Goal: Task Accomplishment & Management: Manage account settings

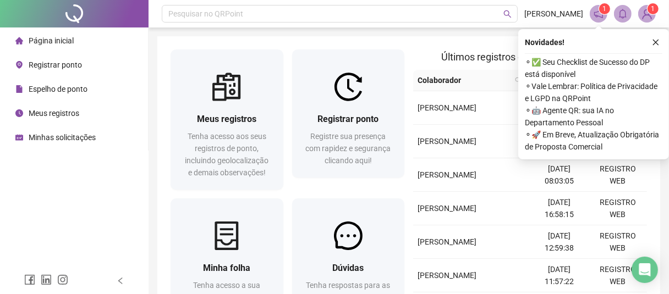
drag, startPoint x: 420, startPoint y: 41, endPoint x: 446, endPoint y: 47, distance: 26.4
click at [420, 41] on div "Meus registros Tenha acesso aos seus registros de ponto, incluindo geolocalizaç…" at bounding box center [408, 196] width 503 height 320
click at [661, 37] on button "button" at bounding box center [655, 42] width 13 height 13
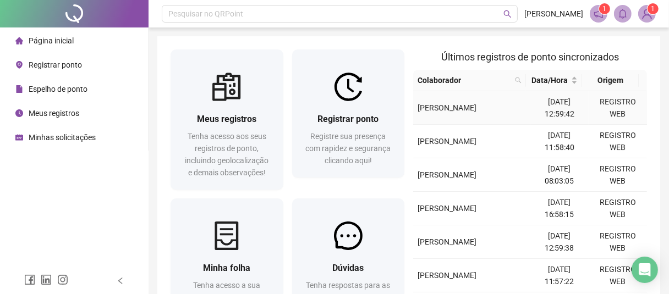
click at [471, 106] on span "[PERSON_NAME]" at bounding box center [446, 107] width 59 height 9
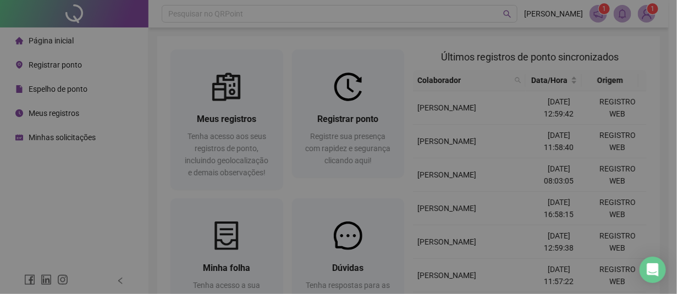
type input "**********"
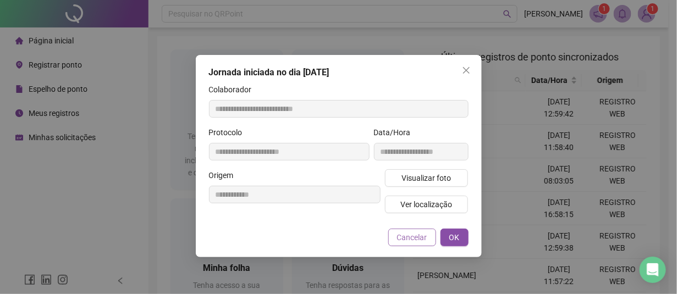
click at [413, 237] on span "Cancelar" at bounding box center [412, 237] width 30 height 12
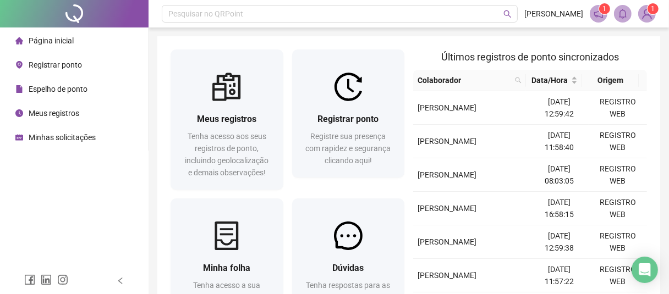
click at [40, 109] on span "Meus registros" at bounding box center [54, 113] width 51 height 9
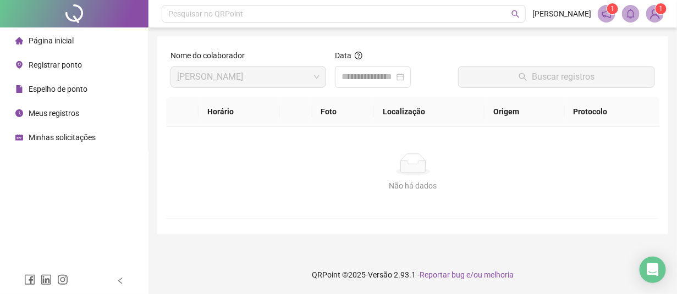
click at [58, 65] on span "Registrar ponto" at bounding box center [55, 64] width 53 height 9
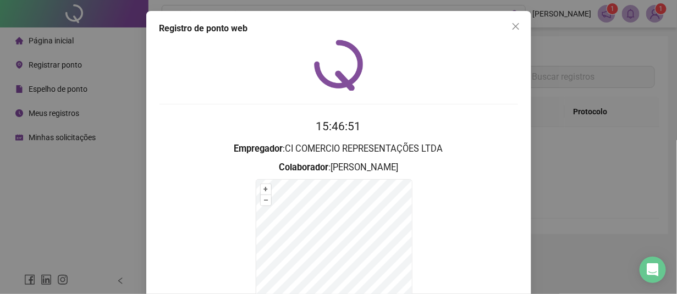
scroll to position [107, 0]
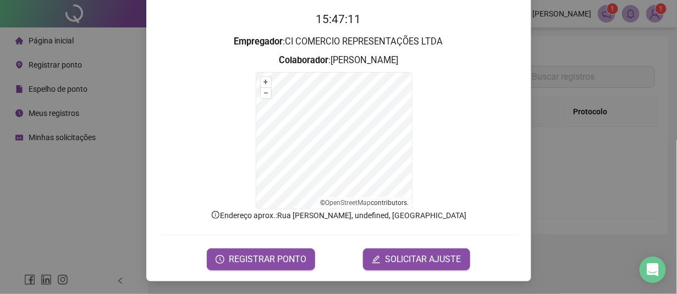
click at [21, 216] on div "Registro de ponto web 15:47:11 Empregador : CI COMERCIO REPRESENTAÇÕES LTDA Col…" at bounding box center [338, 147] width 677 height 294
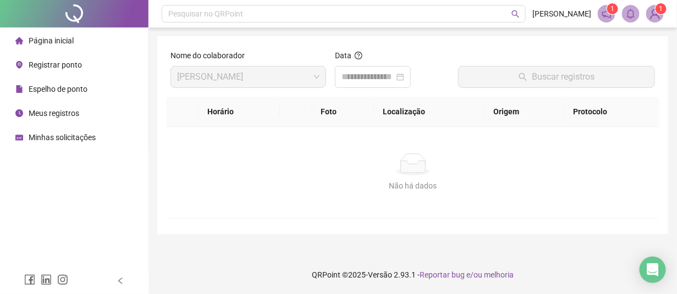
click at [49, 60] on span "Registrar ponto" at bounding box center [55, 64] width 53 height 9
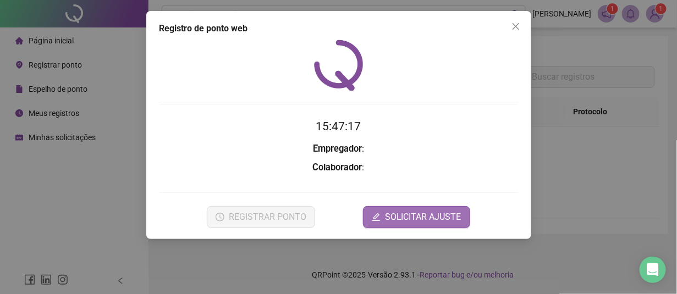
click at [436, 212] on span "SOLICITAR AJUSTE" at bounding box center [423, 217] width 76 height 13
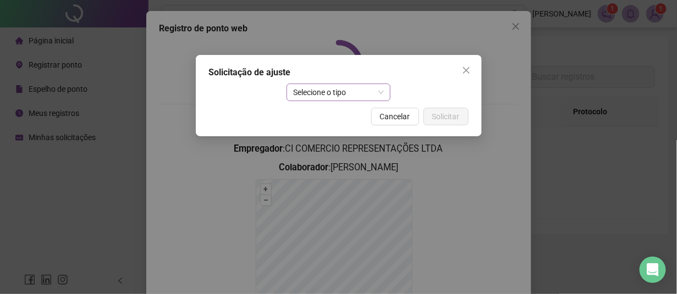
click at [356, 92] on span "Selecione o tipo" at bounding box center [338, 92] width 91 height 16
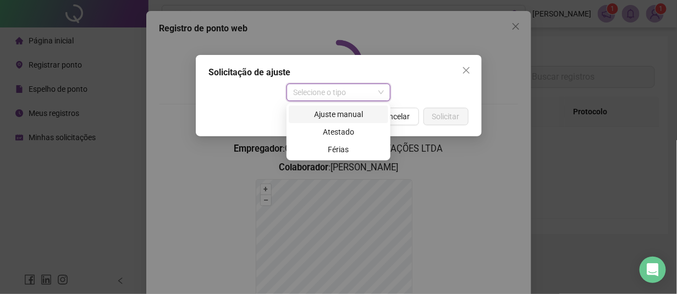
click at [343, 113] on div "Ajuste manual" at bounding box center [338, 114] width 86 height 12
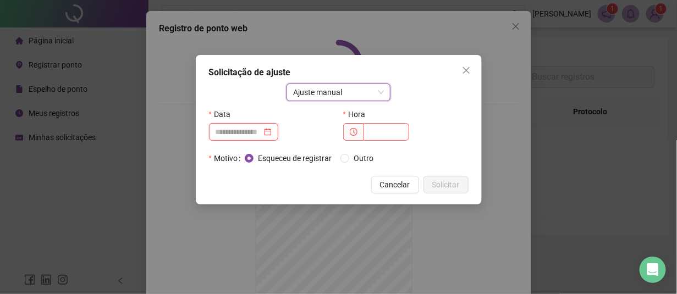
click at [249, 132] on input at bounding box center [239, 132] width 46 height 12
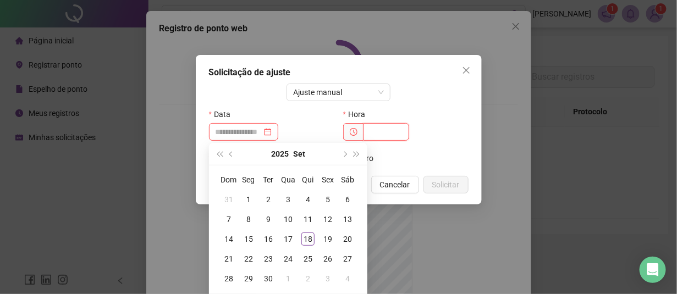
click at [367, 133] on input "text" at bounding box center [386, 132] width 46 height 18
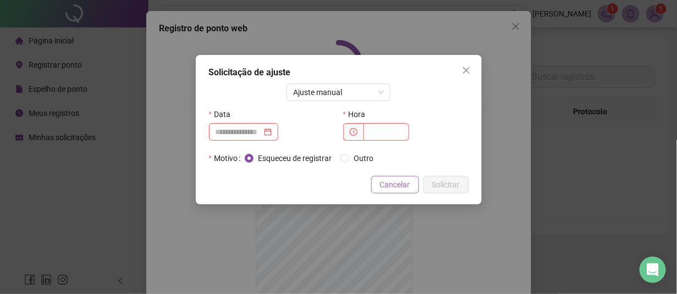
click at [387, 184] on span "Cancelar" at bounding box center [395, 185] width 30 height 12
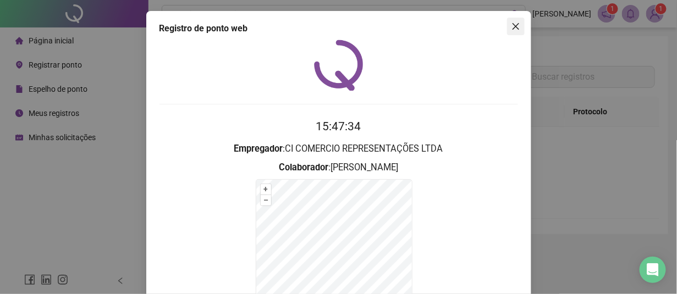
click at [509, 18] on button "Close" at bounding box center [516, 27] width 18 height 18
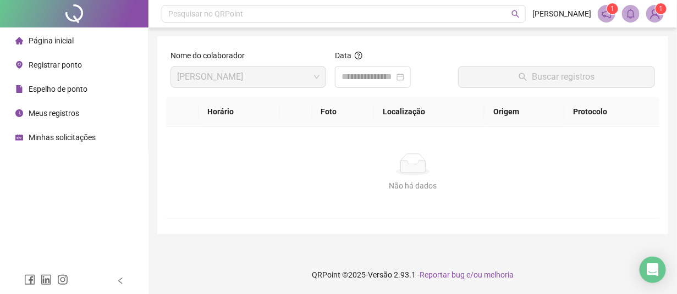
click at [41, 67] on span "Registrar ponto" at bounding box center [55, 64] width 53 height 9
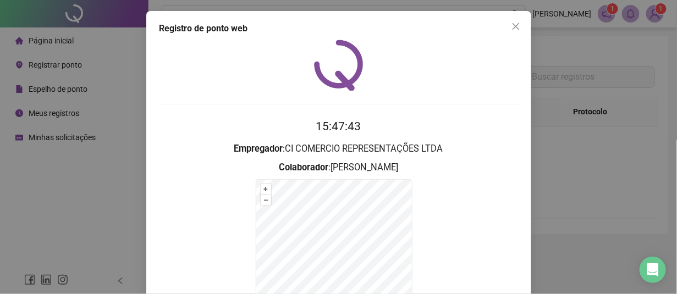
scroll to position [107, 0]
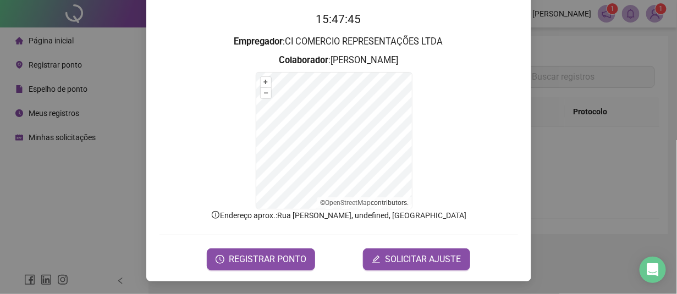
click at [37, 182] on div "Registro de ponto web 15:47:45 Empregador : CI COMERCIO REPRESENTAÇÕES LTDA Col…" at bounding box center [338, 147] width 677 height 294
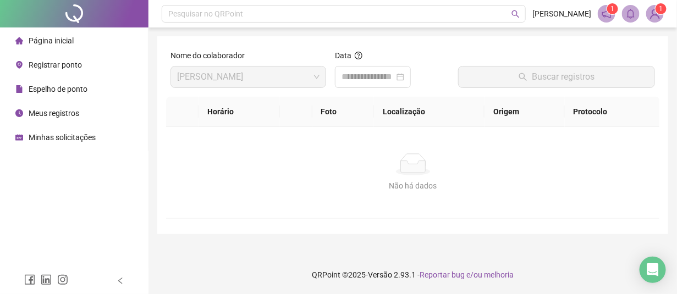
click at [54, 44] on span "Página inicial" at bounding box center [51, 40] width 45 height 9
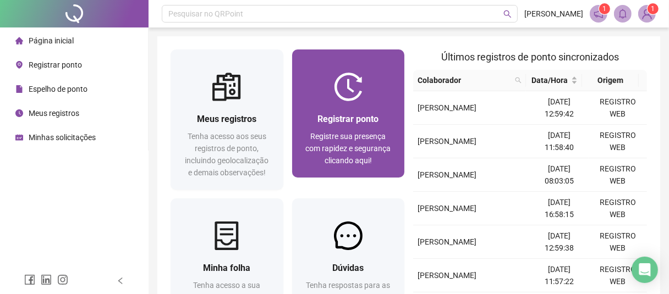
click at [322, 106] on div "Registrar ponto Registre sua presença com rapidez e segurança clicando aqui!" at bounding box center [348, 139] width 113 height 76
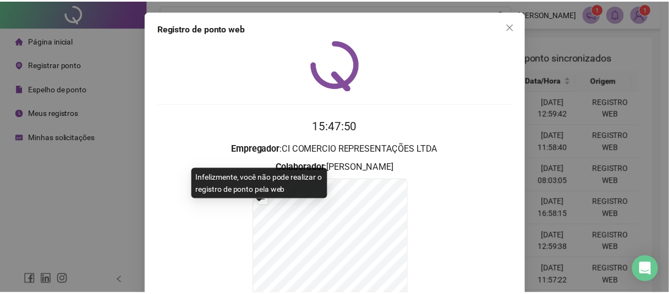
scroll to position [107, 0]
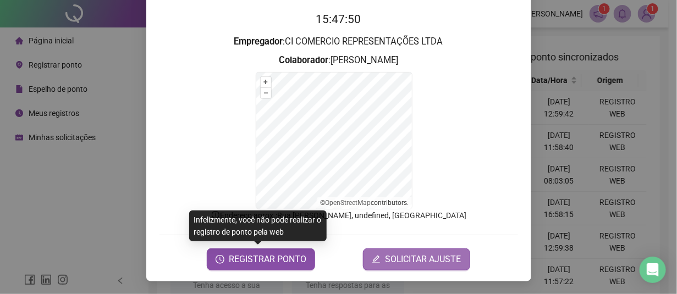
click at [432, 264] on span "SOLICITAR AJUSTE" at bounding box center [423, 259] width 76 height 13
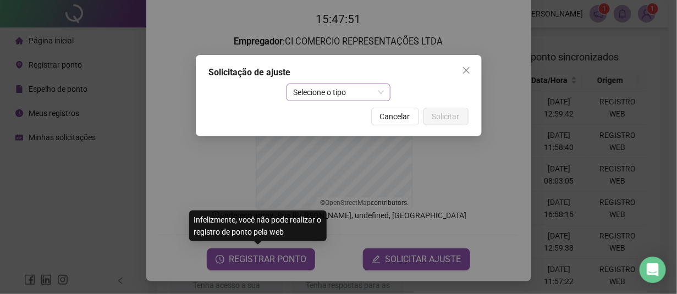
click at [332, 91] on span "Selecione o tipo" at bounding box center [338, 92] width 91 height 16
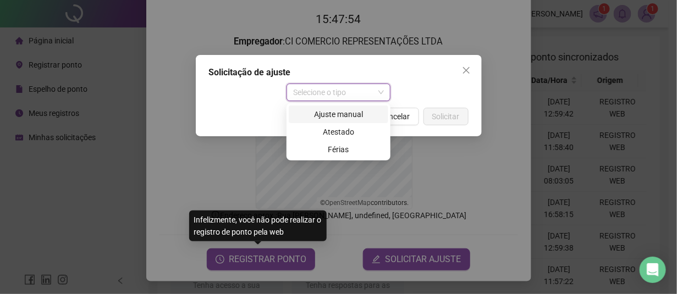
click at [339, 118] on div "Ajuste manual" at bounding box center [338, 114] width 86 height 12
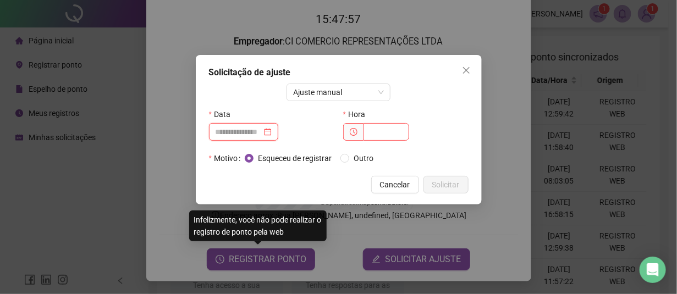
click at [249, 134] on input at bounding box center [239, 132] width 46 height 12
click at [74, 193] on div "Solicitação de ajuste Ajuste manual Data Hora Motivo Esqueceu de registrar Outr…" at bounding box center [338, 147] width 677 height 294
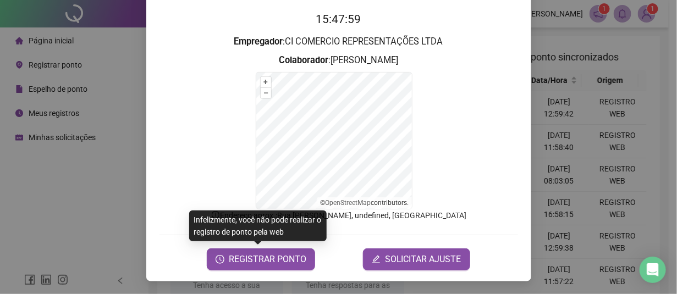
click at [78, 184] on div "Registro de ponto web 15:47:59 Empregador : CI COMERCIO REPRESENTAÇÕES LTDA Col…" at bounding box center [338, 147] width 677 height 294
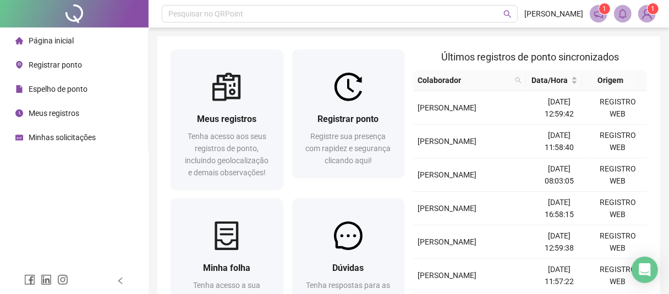
click at [599, 15] on icon "notification" at bounding box center [598, 14] width 10 height 10
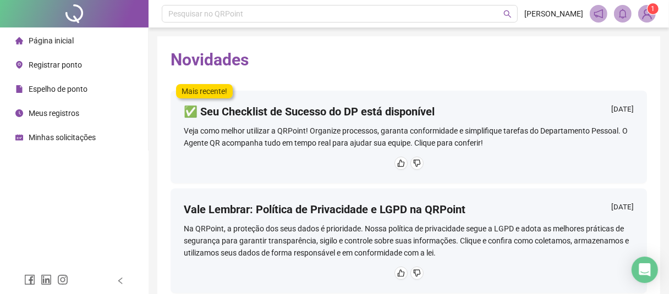
click at [655, 14] on span "1" at bounding box center [647, 14] width 18 height 18
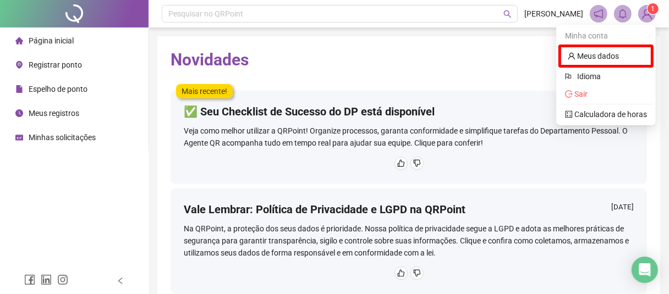
click at [487, 75] on div "Novidades Mais recente! ✅ Seu Checklist de Sucesso do DP está disponível [DATE]…" at bounding box center [408, 211] width 503 height 350
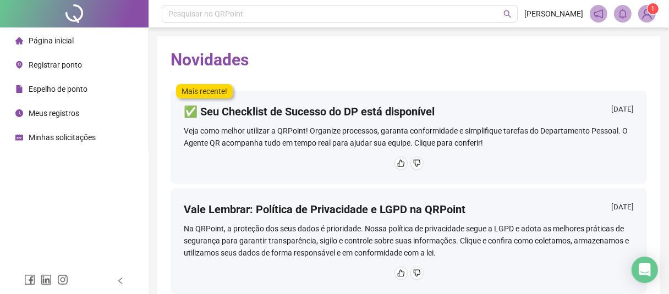
click at [51, 92] on span "Espelho de ponto" at bounding box center [58, 89] width 59 height 9
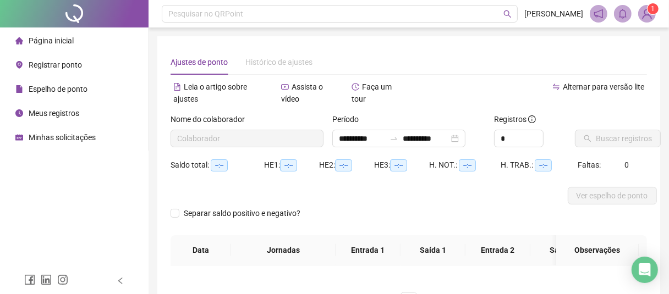
type input "**********"
click at [40, 67] on span "Registrar ponto" at bounding box center [55, 64] width 53 height 9
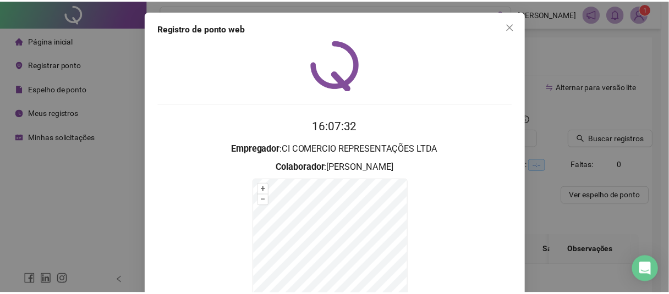
scroll to position [107, 0]
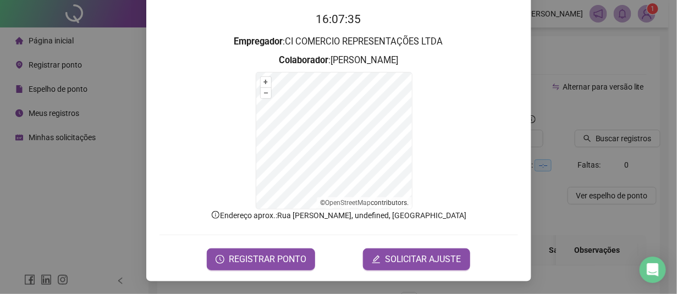
click at [80, 183] on div "Registro de ponto web 16:07:35 Empregador : CI COMERCIO REPRESENTAÇÕES LTDA Col…" at bounding box center [338, 147] width 677 height 294
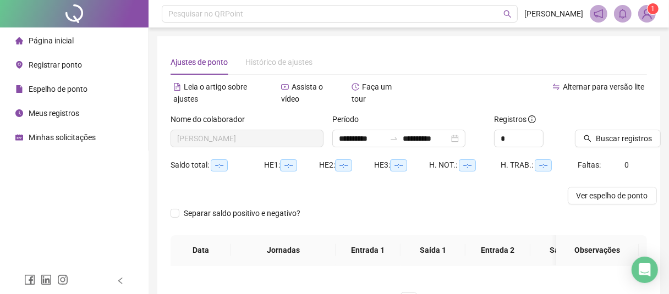
click at [49, 134] on span "Minhas solicitações" at bounding box center [62, 137] width 67 height 9
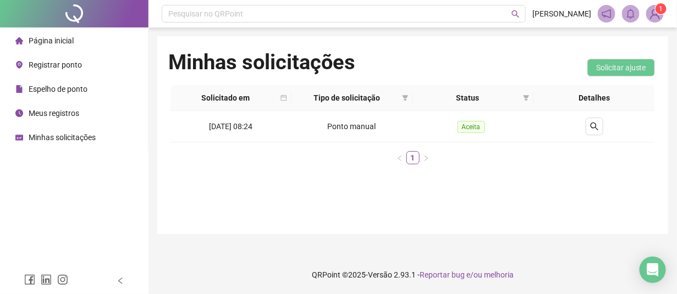
click at [59, 119] on div "Meus registros" at bounding box center [47, 113] width 64 height 22
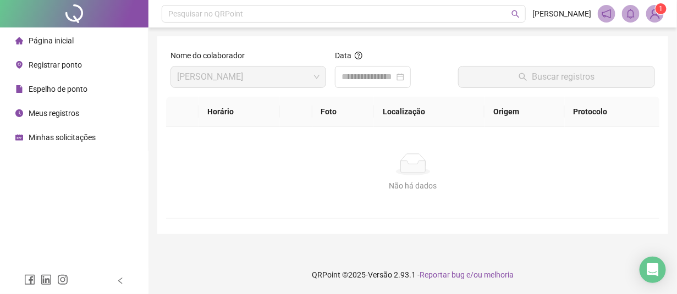
click at [43, 93] on span "Espelho de ponto" at bounding box center [58, 89] width 59 height 9
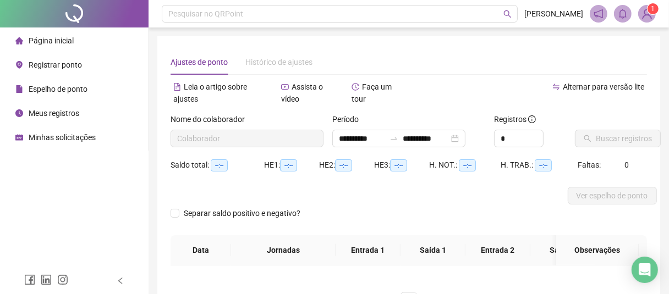
type input "**********"
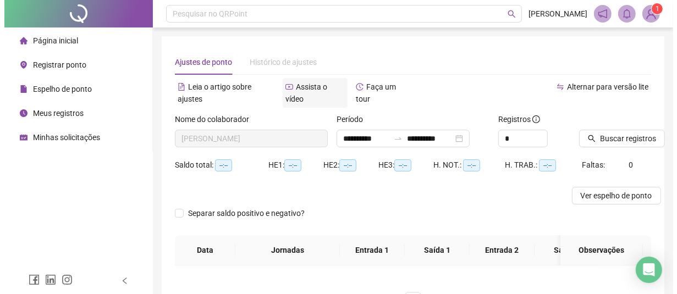
scroll to position [110, 0]
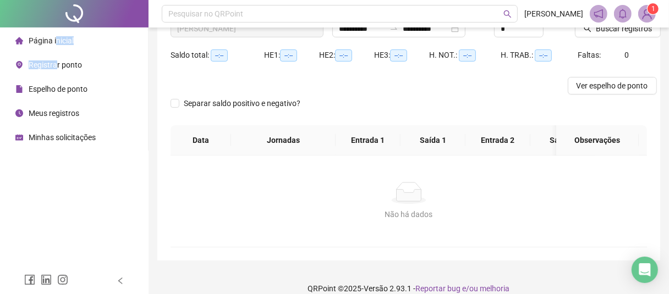
drag, startPoint x: 55, startPoint y: 45, endPoint x: 57, endPoint y: 64, distance: 18.8
click at [57, 64] on ul "Página inicial Registrar ponto Espelho de ponto Meus registros Minhas solicitaç…" at bounding box center [74, 88] width 148 height 123
click at [57, 64] on span "Registrar ponto" at bounding box center [55, 64] width 53 height 9
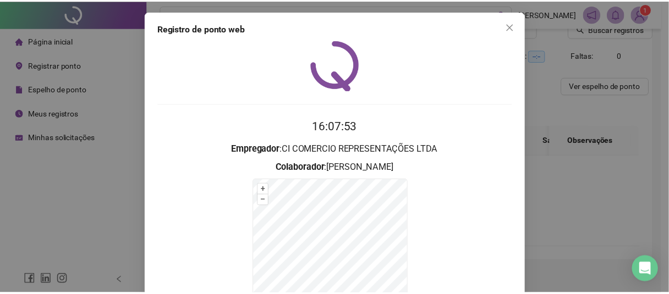
scroll to position [107, 0]
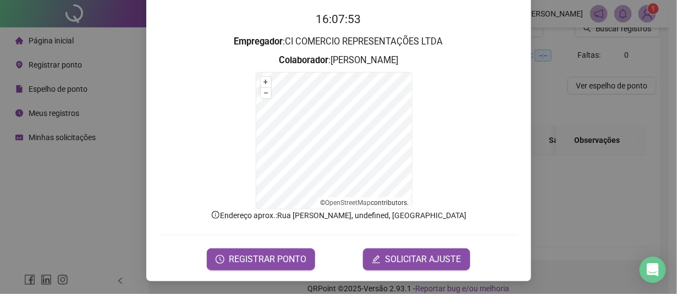
click at [62, 175] on div "Registro de ponto web 16:07:53 Empregador : CI COMERCIO REPRESENTAÇÕES LTDA Col…" at bounding box center [338, 147] width 677 height 294
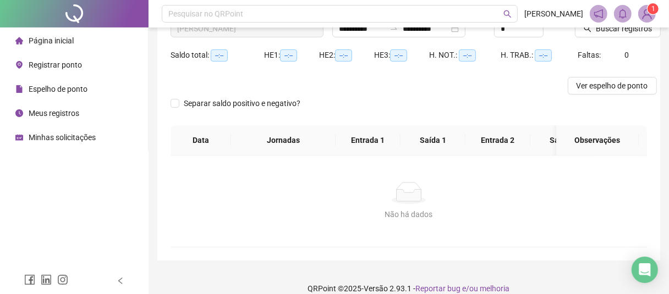
click at [75, 114] on span "Meus registros" at bounding box center [54, 113] width 51 height 9
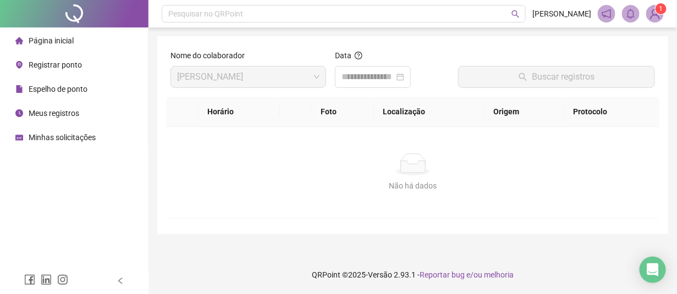
click at [47, 135] on span "Minhas solicitações" at bounding box center [62, 137] width 67 height 9
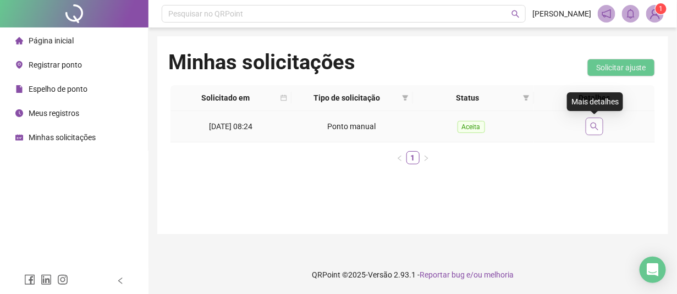
click at [590, 126] on icon "search" at bounding box center [594, 127] width 8 height 8
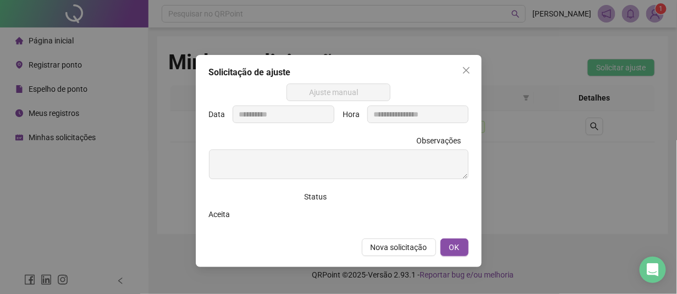
click at [585, 178] on div "**********" at bounding box center [338, 147] width 677 height 294
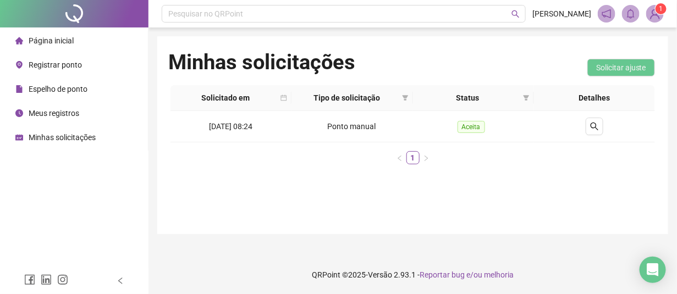
click at [58, 109] on span "Meus registros" at bounding box center [54, 113] width 51 height 9
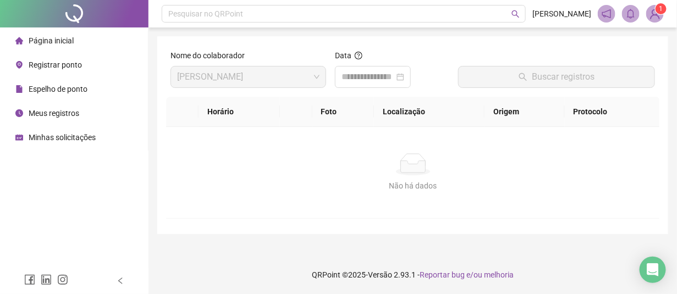
click at [71, 91] on span "Espelho de ponto" at bounding box center [58, 89] width 59 height 9
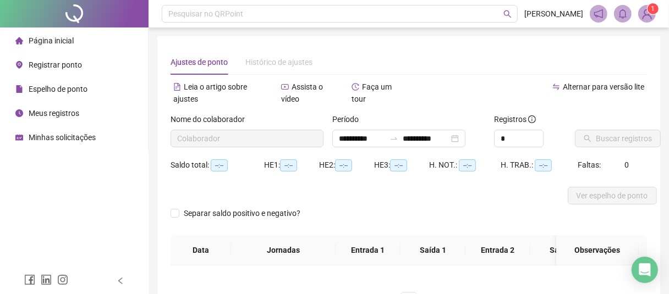
type input "**********"
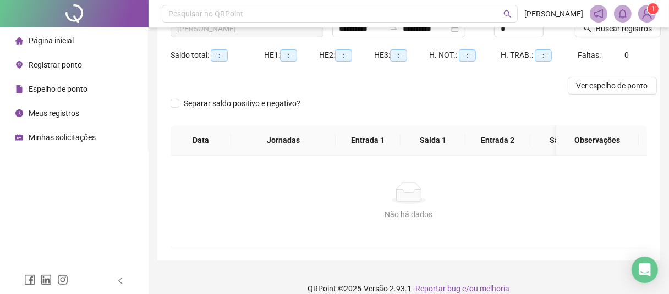
scroll to position [131, 0]
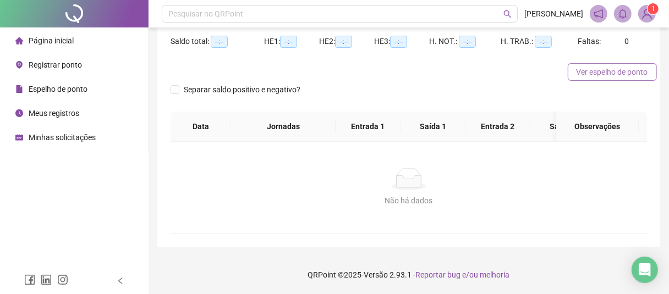
click at [601, 66] on span "Ver espelho de ponto" at bounding box center [611, 72] width 71 height 12
